Goal: Information Seeking & Learning: Check status

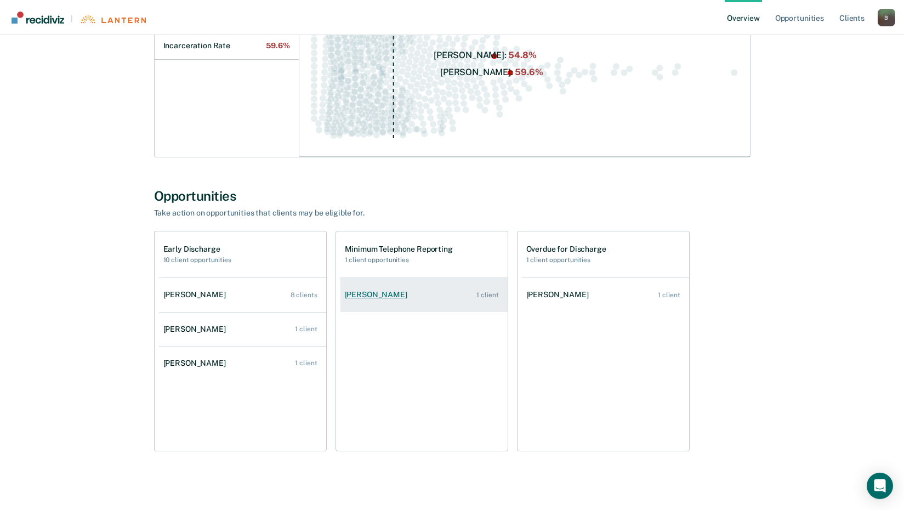
scroll to position [234, 0]
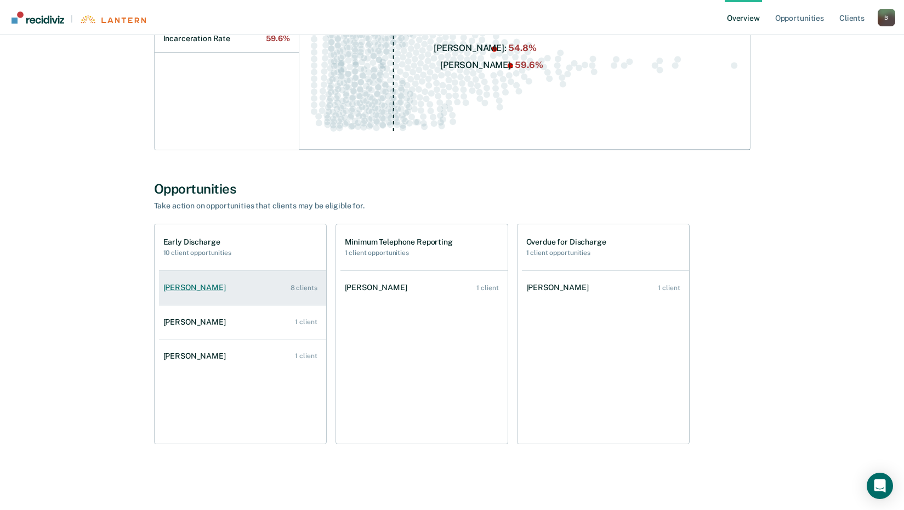
click at [189, 285] on div "[PERSON_NAME]" at bounding box center [196, 287] width 67 height 9
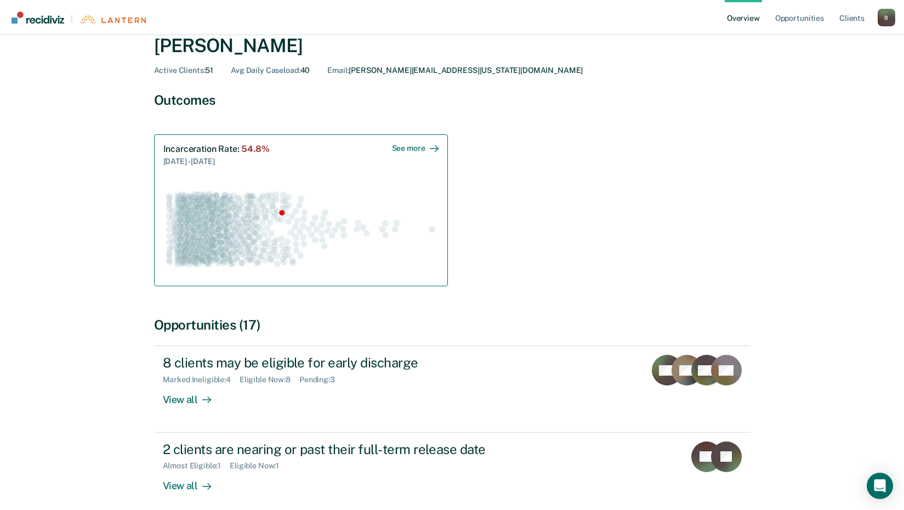
scroll to position [111, 0]
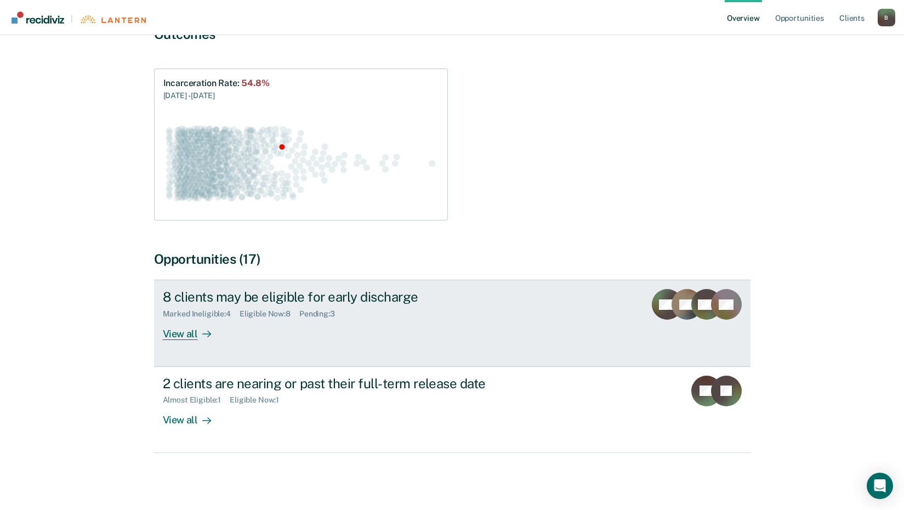
click at [183, 333] on div "View all" at bounding box center [193, 328] width 61 height 21
